Goal: Find specific page/section: Find specific page/section

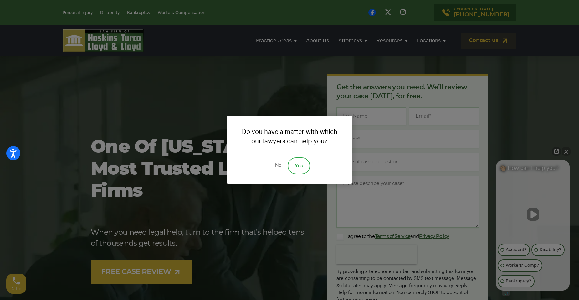
click at [278, 163] on link "No" at bounding box center [278, 165] width 19 height 17
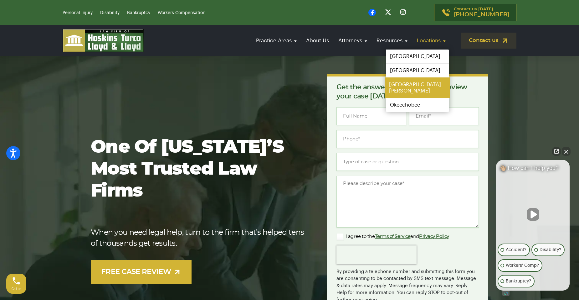
click at [409, 84] on link "[GEOGRAPHIC_DATA][PERSON_NAME]" at bounding box center [417, 87] width 64 height 21
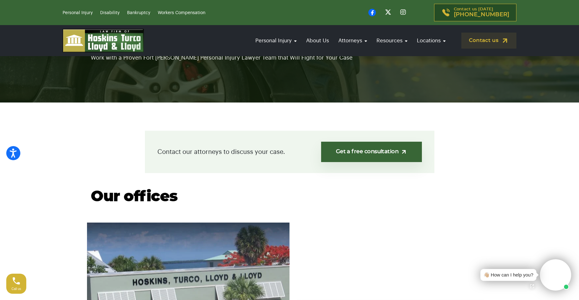
scroll to position [94, 0]
